Goal: Information Seeking & Learning: Learn about a topic

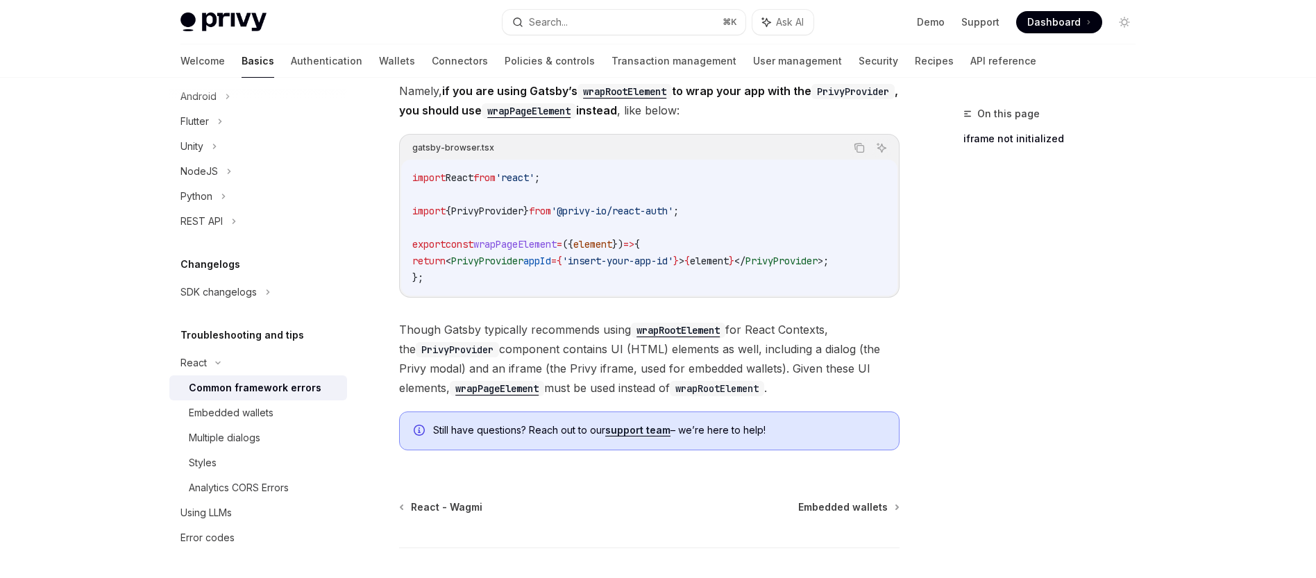
scroll to position [543, 0]
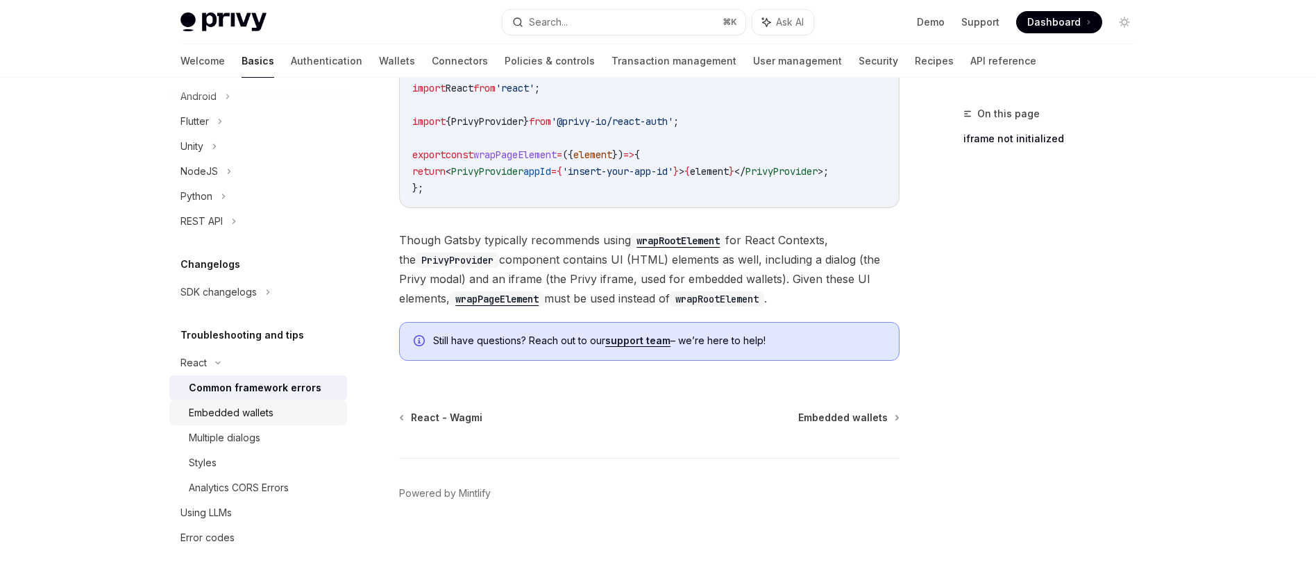
click at [233, 413] on div "Embedded wallets" at bounding box center [231, 413] width 85 height 17
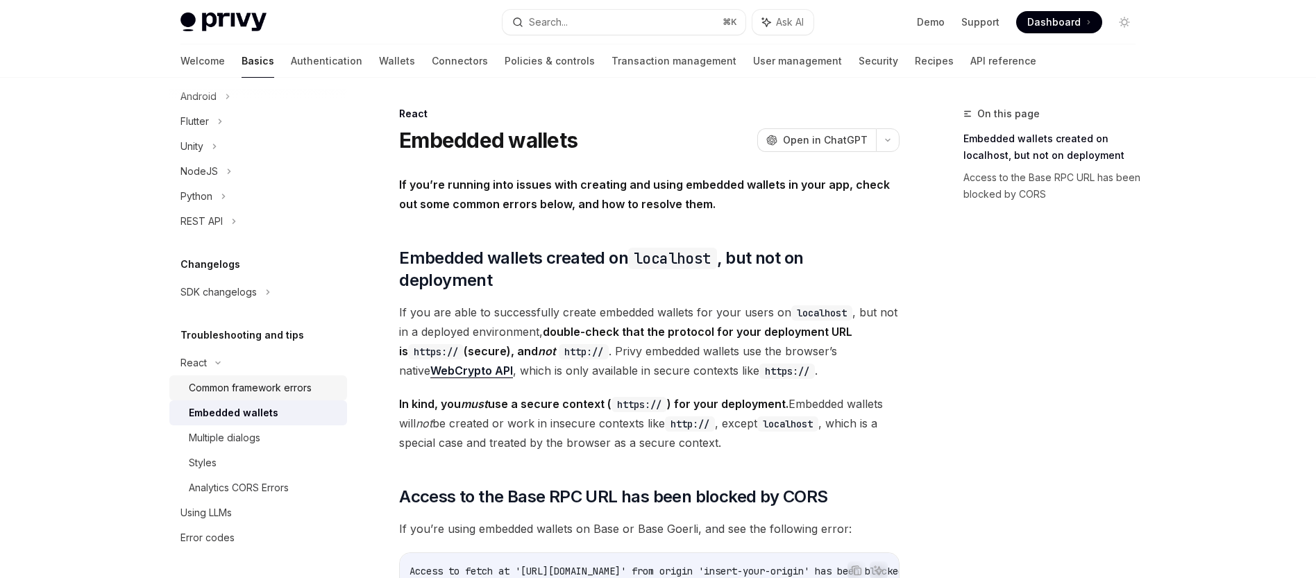
click at [272, 382] on div "Common framework errors" at bounding box center [250, 388] width 123 height 17
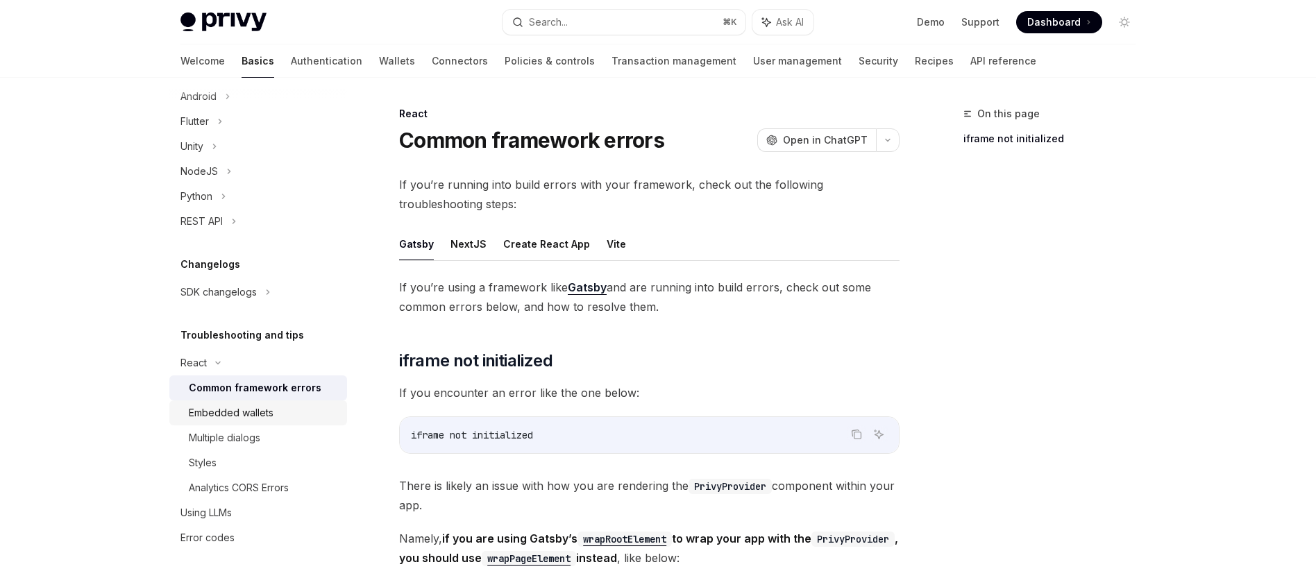
click at [268, 418] on div "Embedded wallets" at bounding box center [231, 413] width 85 height 17
type textarea "*"
